Goal: Task Accomplishment & Management: Use online tool/utility

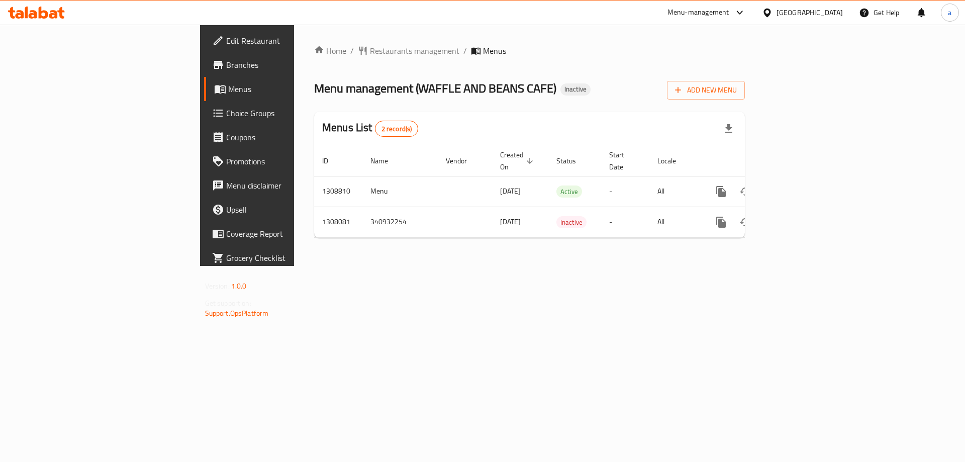
click at [780, 10] on div "United Arab Emirates" at bounding box center [809, 12] width 66 height 11
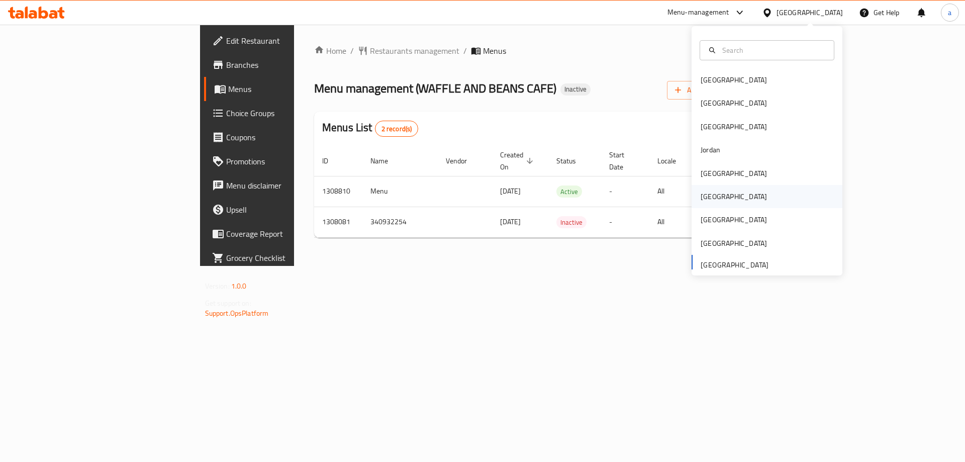
click at [711, 194] on div "[GEOGRAPHIC_DATA]" at bounding box center [734, 196] width 66 height 11
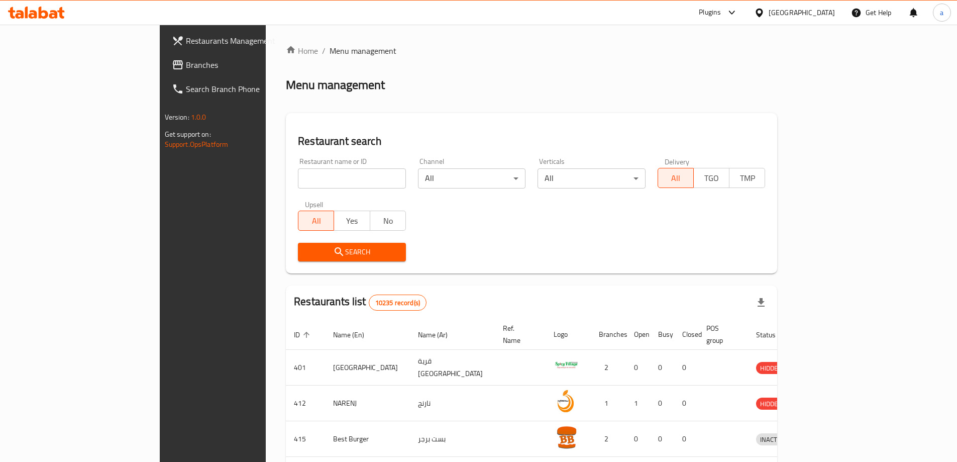
click at [186, 64] on span "Branches" at bounding box center [249, 65] width 126 height 12
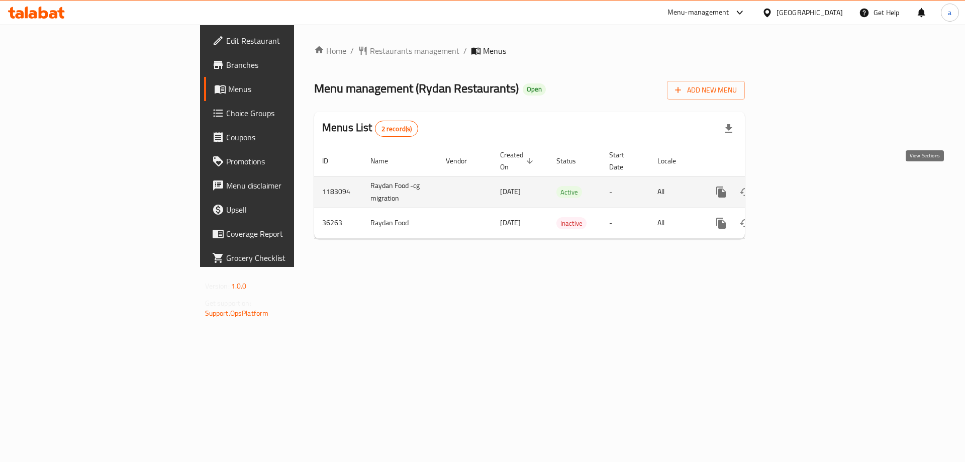
click at [798, 187] on icon "enhanced table" at bounding box center [793, 191] width 9 height 9
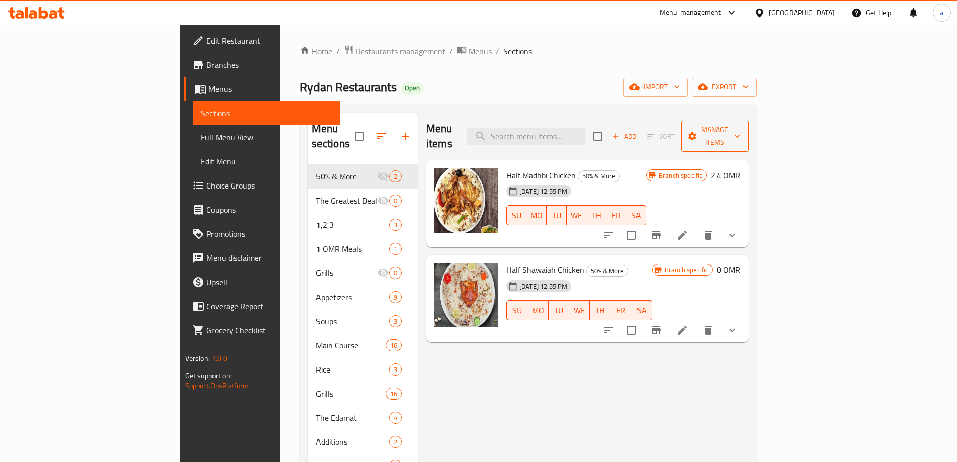
click at [749, 121] on button "Manage items" at bounding box center [714, 136] width 67 height 31
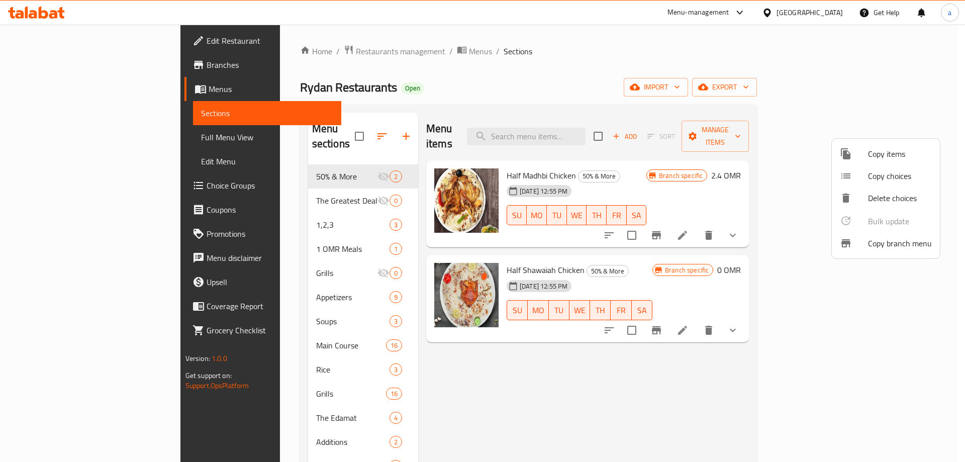
click at [886, 248] on span "Copy branch menu" at bounding box center [900, 243] width 64 height 12
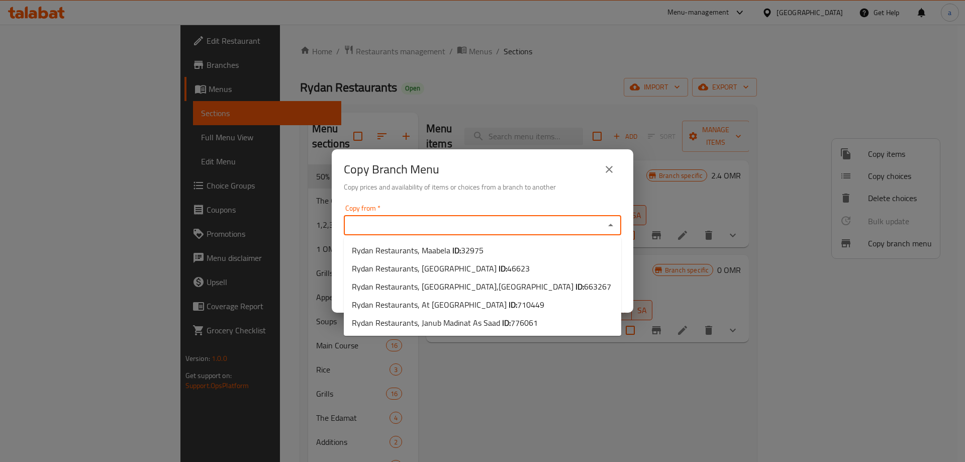
click at [456, 221] on input "Copy from   *" at bounding box center [474, 225] width 255 height 14
click at [517, 307] on span "710449" at bounding box center [530, 304] width 27 height 15
type input "Rydan Restaurants, At [GEOGRAPHIC_DATA]"
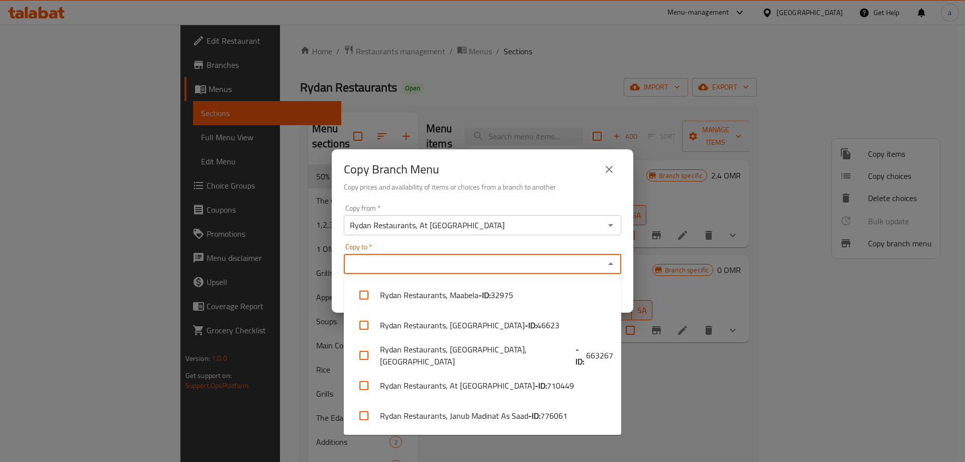
click at [498, 264] on input "Copy to   *" at bounding box center [474, 264] width 255 height 14
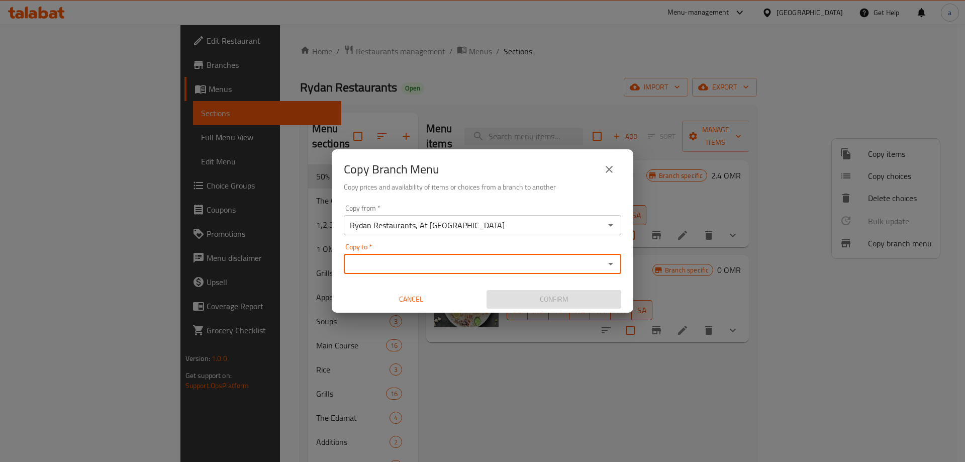
click at [407, 270] on input "Copy to   *" at bounding box center [474, 264] width 255 height 14
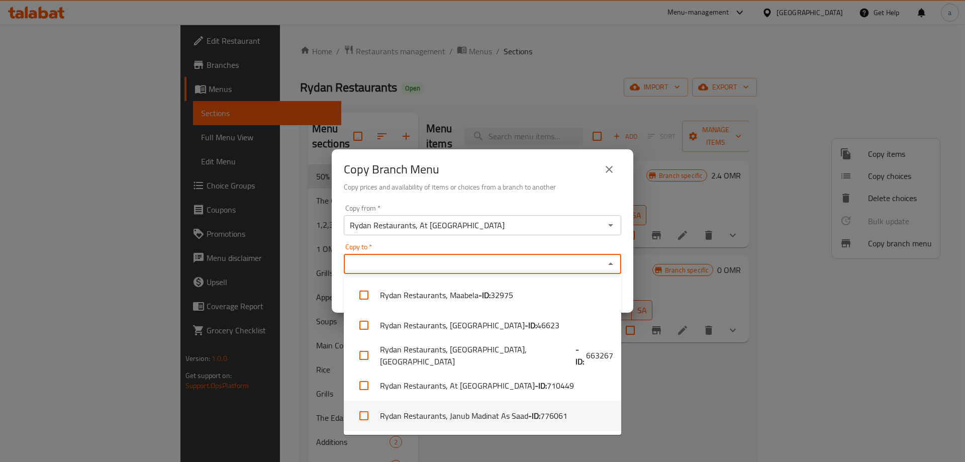
click at [545, 417] on span "776061" at bounding box center [553, 416] width 27 height 12
checkbox input "true"
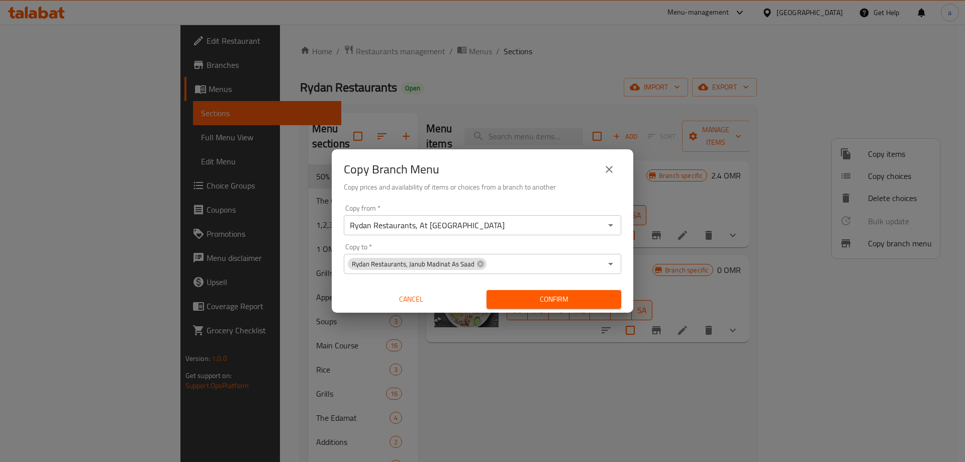
click at [557, 243] on div "Copy from   * Rydan Restaurants, At Turayf Copy from * Copy to   * Rydan Restau…" at bounding box center [483, 257] width 302 height 112
click at [561, 295] on span "Confirm" at bounding box center [553, 299] width 119 height 13
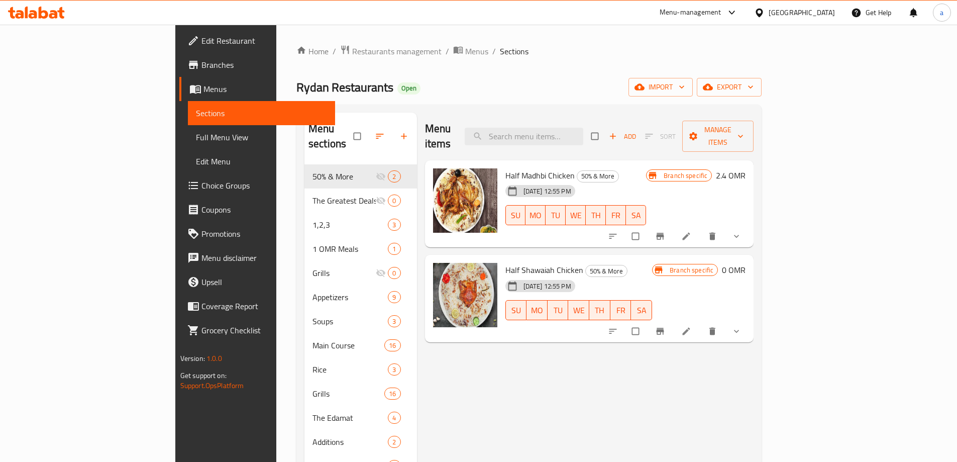
click at [202, 66] on span "Branches" at bounding box center [265, 65] width 126 height 12
